Goal: Complete application form

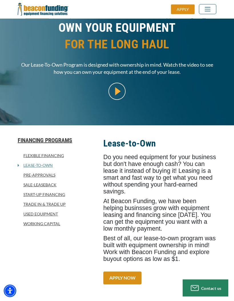
scroll to position [81, 0]
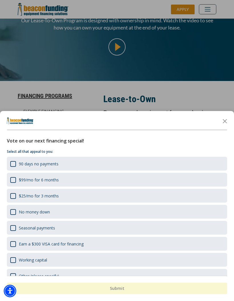
click at [230, 122] on icon "Close the survey" at bounding box center [225, 120] width 11 height 11
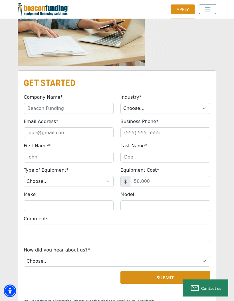
scroll to position [527, 0]
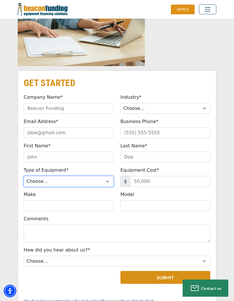
click at [43, 183] on select "Choose... Backhoe Boom/Bucket Truck Chipper Commercial Mower Crane DTG/DTF Prin…" at bounding box center [69, 181] width 90 height 11
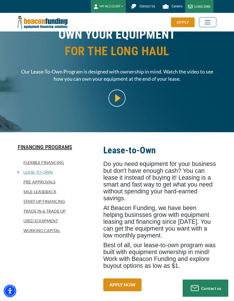
scroll to position [0, 0]
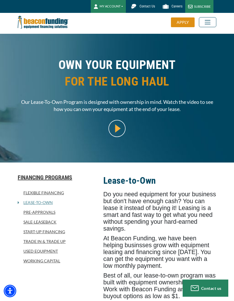
click at [41, 194] on link "Flexible Financing" at bounding box center [57, 192] width 79 height 7
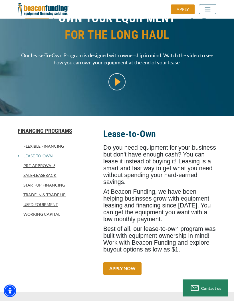
scroll to position [51, 0]
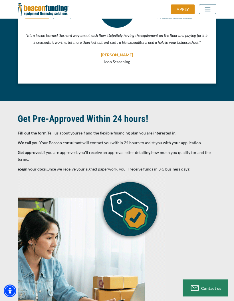
scroll to position [2436, 0]
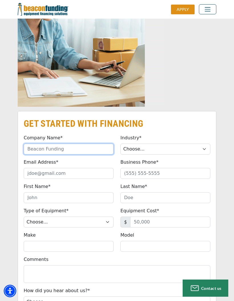
click at [30, 143] on input "Company Name*" at bounding box center [69, 148] width 90 height 11
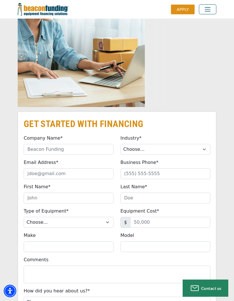
type input "Soul Tied Sounds, LLC"
type input "robby@robbybellmusic.com"
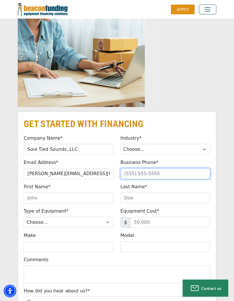
type input "(864) 762-0872"
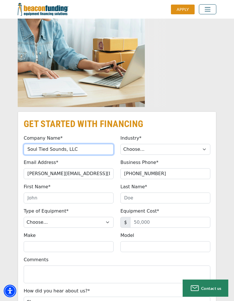
scroll to position [2674, 0]
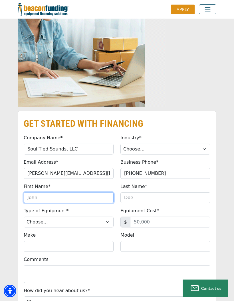
type input "Michael"
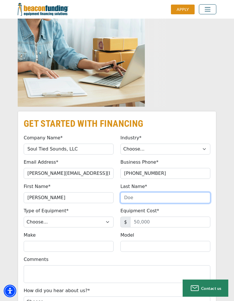
type input "Campbell"
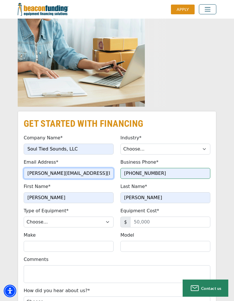
click at [37, 168] on input "robby@robbybellmusic.com" at bounding box center [69, 173] width 90 height 11
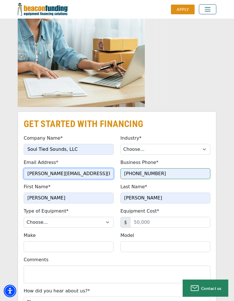
type input "operations@robbybellmusic.com"
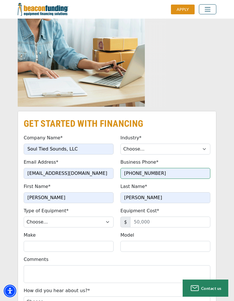
click at [33, 216] on select "Choose... Backhoe Boom/Bucket Truck Chipper Commercial Mower Crane DTG/DTF Prin…" at bounding box center [69, 221] width 90 height 11
select select "13"
click at [179, 216] on input "Equipment Cost*" at bounding box center [170, 221] width 80 height 11
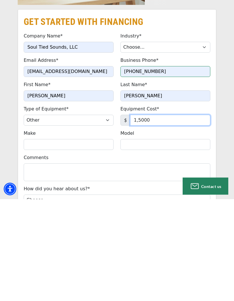
type input "15,000"
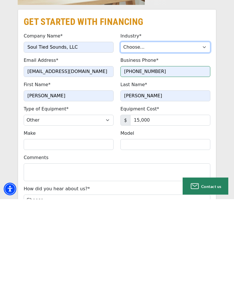
click at [180, 144] on select "Choose... Towing Landscape/Hardscape Decorated Apparel Septic Light Constructio…" at bounding box center [166, 149] width 90 height 11
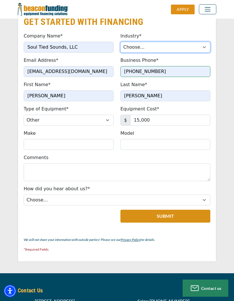
select select "5"
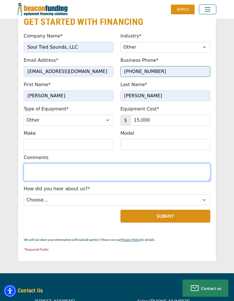
click at [113, 163] on textarea "Comments" at bounding box center [117, 172] width 187 height 18
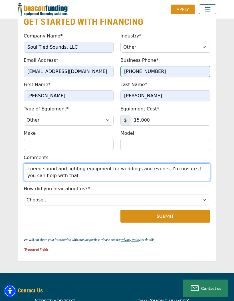
type textarea "I need sound and lighting equipment for weddings and events, I’m unsure if you …"
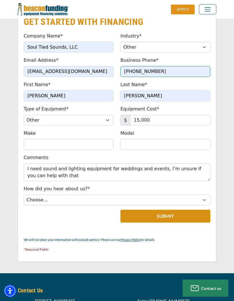
click at [165, 210] on button "Submit" at bounding box center [166, 216] width 90 height 13
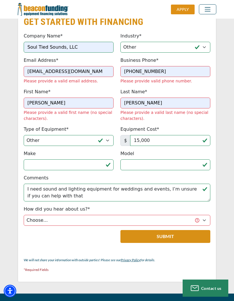
click at [107, 215] on select "Choose... Internet Search Vendor Referral Word of Mouth Client Referral Email E…" at bounding box center [117, 220] width 187 height 11
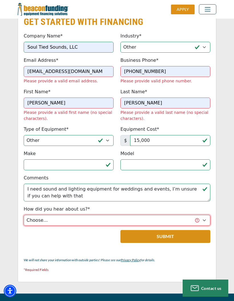
select select "5"
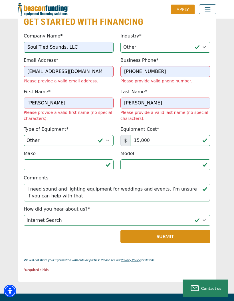
click at [178, 230] on button "Submit" at bounding box center [166, 236] width 90 height 13
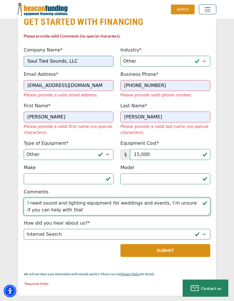
click at [166, 198] on textarea "I need sound and lighting equipment for weddings and events, I’m unsure if you …" at bounding box center [117, 207] width 187 height 18
click at [158, 198] on textarea "I need sound and lighting equipment for weddings and events, I’m unsure if you …" at bounding box center [117, 207] width 187 height 18
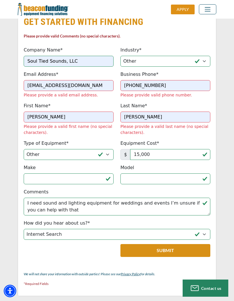
click at [189, 244] on button "Submit" at bounding box center [166, 250] width 90 height 13
click at [184, 244] on button "Submit" at bounding box center [166, 250] width 90 height 13
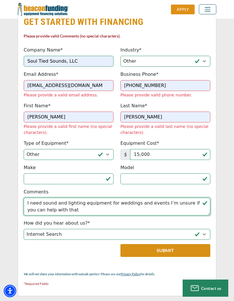
click at [167, 198] on textarea "I need sound and lighting equipment for weddings and events I’m unsure if you c…" at bounding box center [117, 207] width 187 height 18
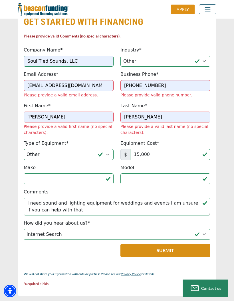
type textarea "I need sound and lighting equipment for weddings and events I am unsure if you …"
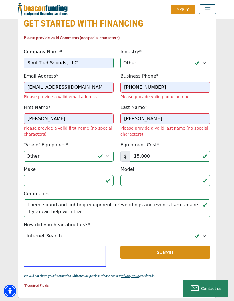
scroll to position [2773, 0]
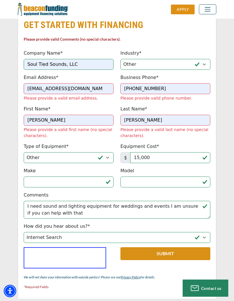
click at [169, 247] on button "Submit" at bounding box center [166, 253] width 90 height 13
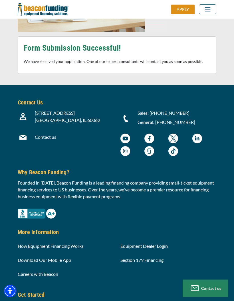
scroll to position [2748, 0]
